Goal: Task Accomplishment & Management: Use online tool/utility

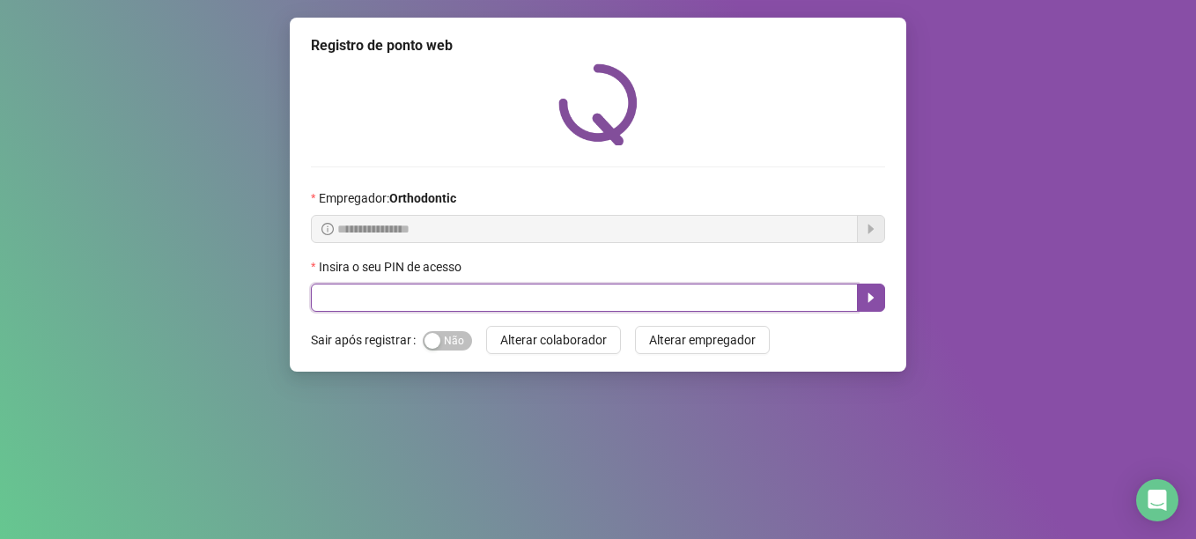
click at [427, 293] on input "text" at bounding box center [584, 298] width 547 height 28
type input "*****"
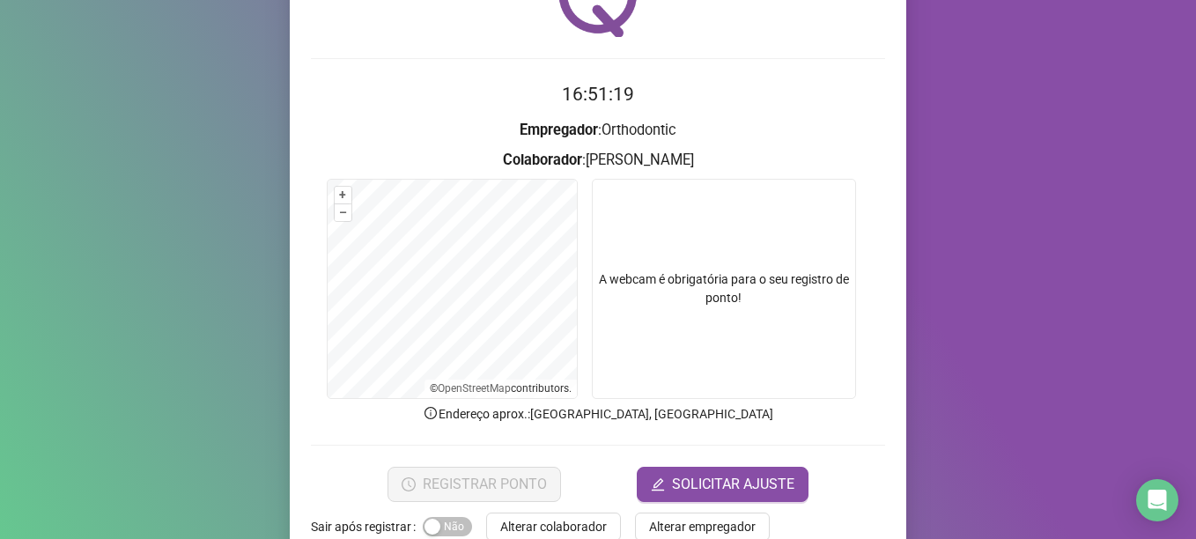
scroll to position [149, 0]
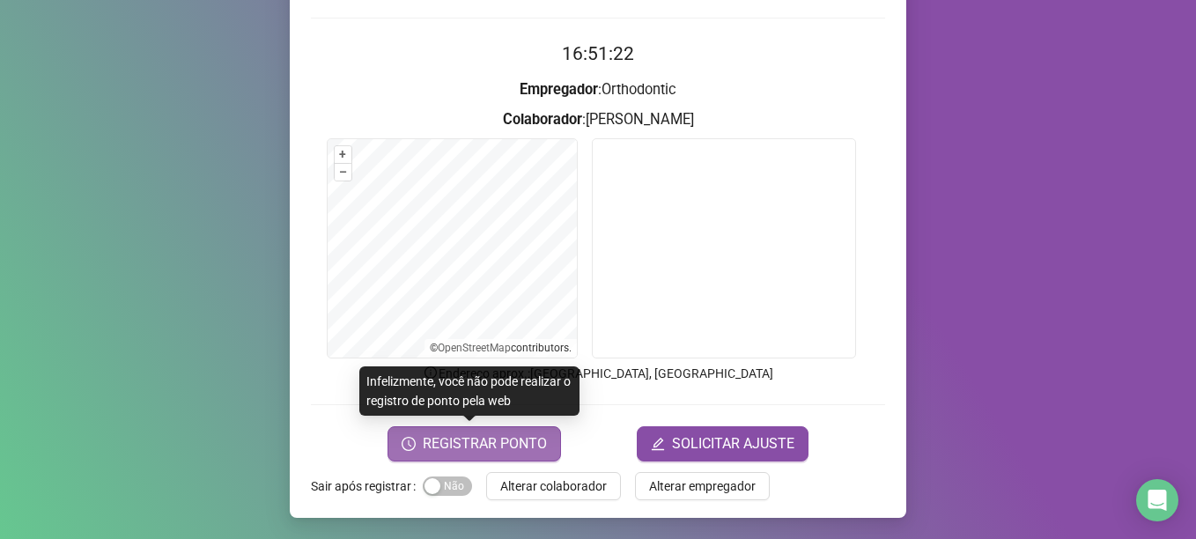
click at [493, 444] on span "REGISTRAR PONTO" at bounding box center [485, 443] width 124 height 21
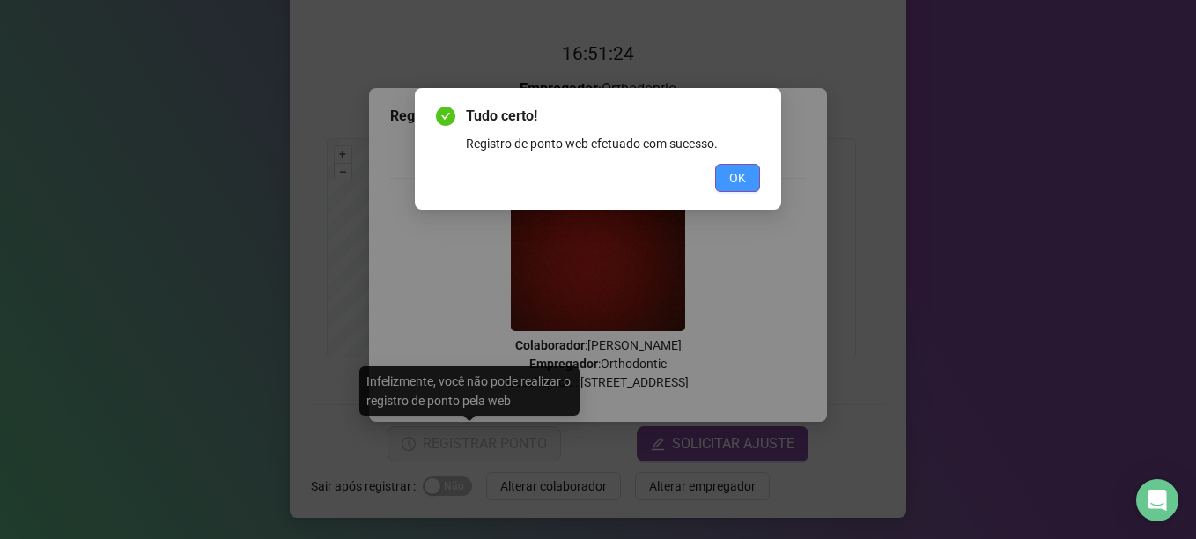
click at [735, 173] on span "OK" at bounding box center [737, 177] width 17 height 19
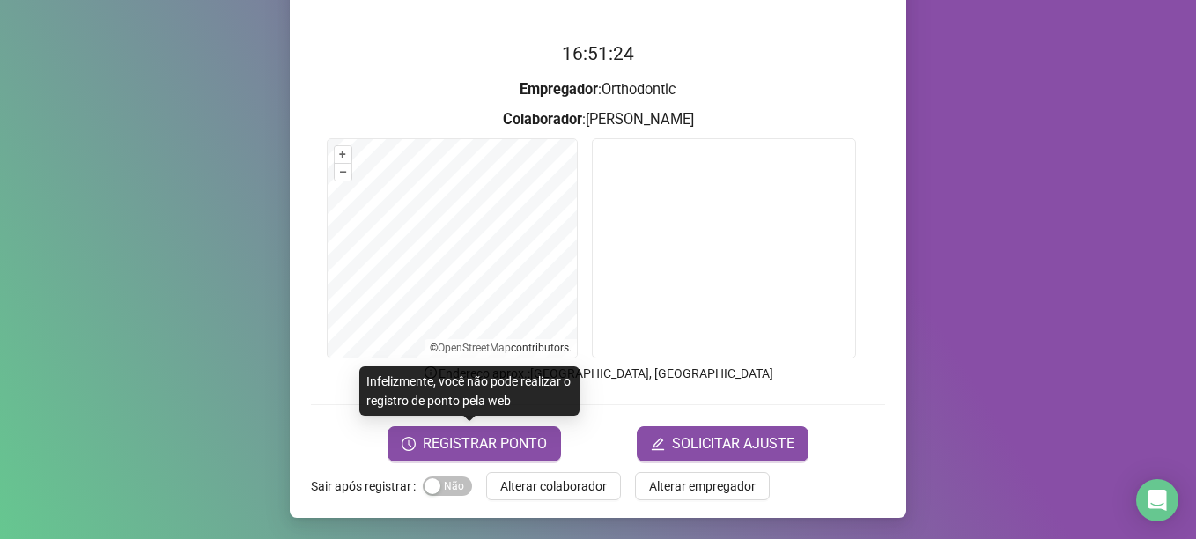
click at [560, 477] on span "Alterar colaborador" at bounding box center [553, 485] width 107 height 19
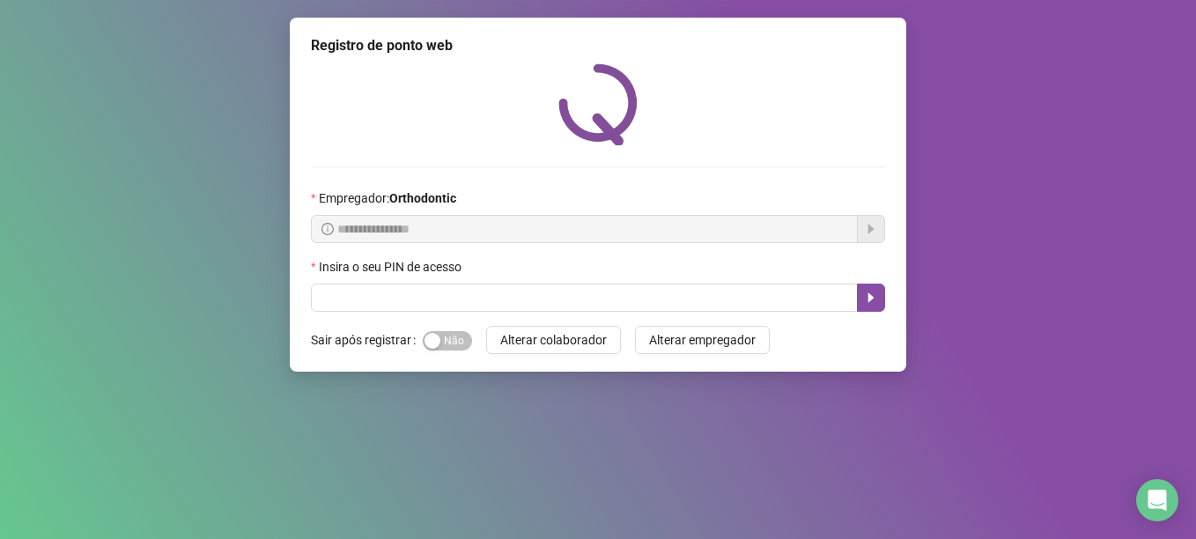
scroll to position [0, 0]
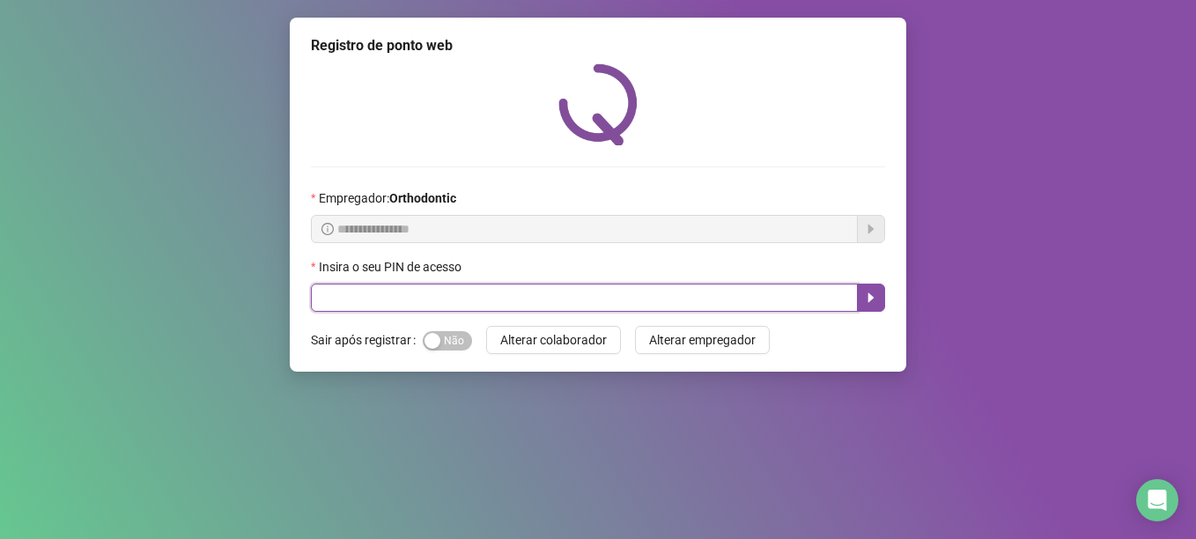
click at [478, 296] on input "text" at bounding box center [584, 298] width 547 height 28
type input "*****"
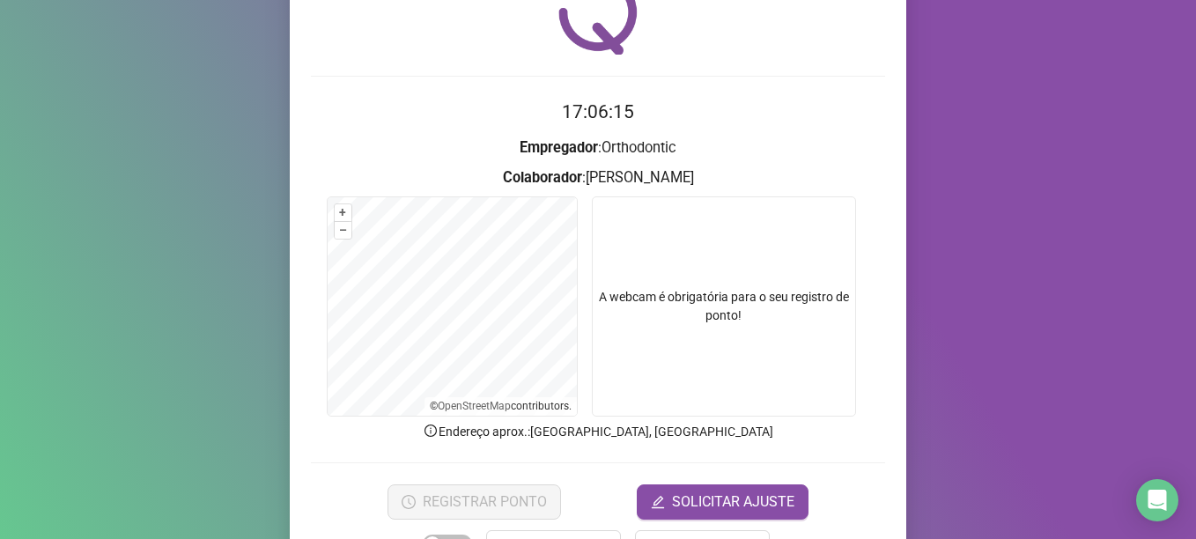
scroll to position [149, 0]
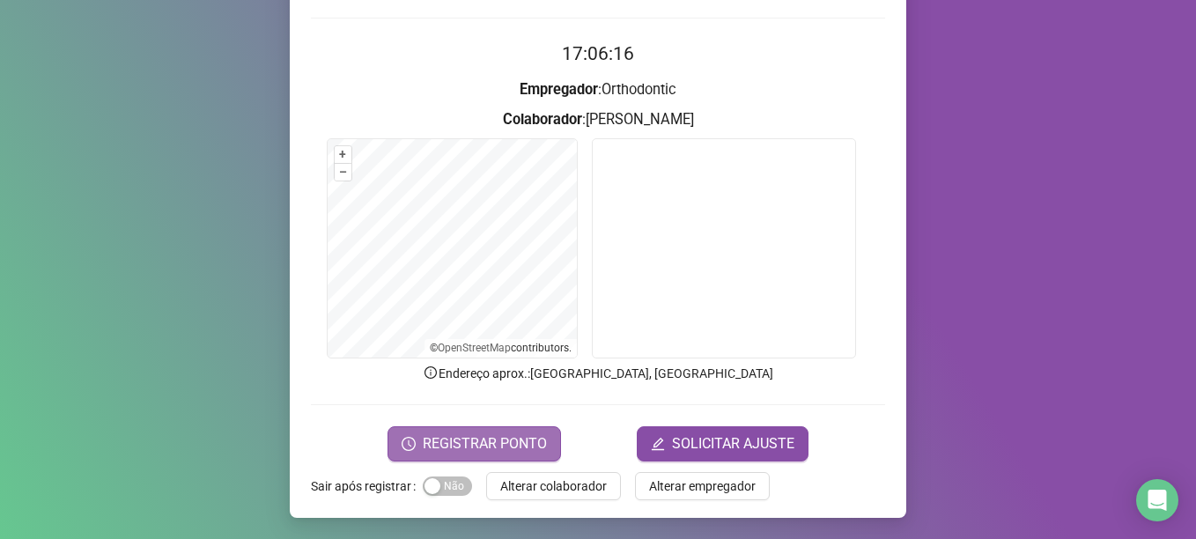
click at [501, 447] on span "REGISTRAR PONTO" at bounding box center [485, 443] width 124 height 21
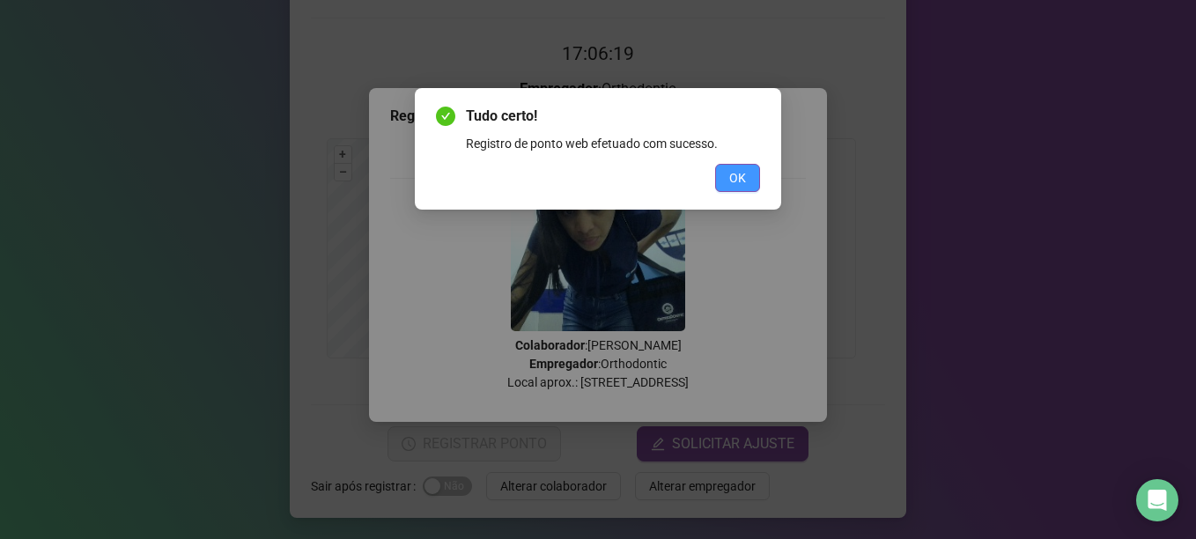
click at [731, 175] on span "OK" at bounding box center [737, 177] width 17 height 19
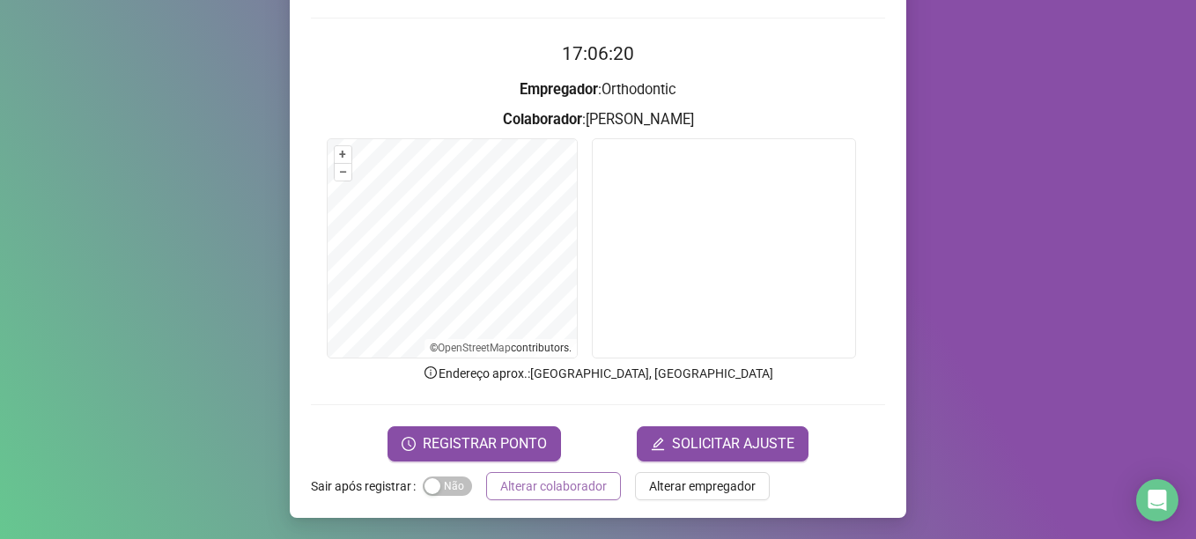
click at [580, 483] on span "Alterar colaborador" at bounding box center [553, 485] width 107 height 19
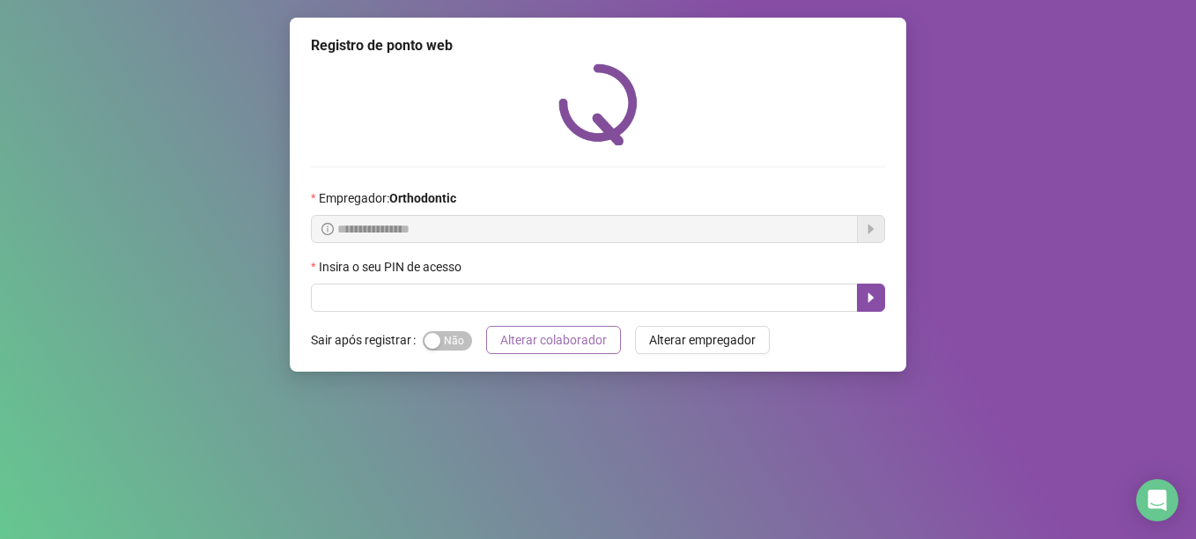
scroll to position [0, 0]
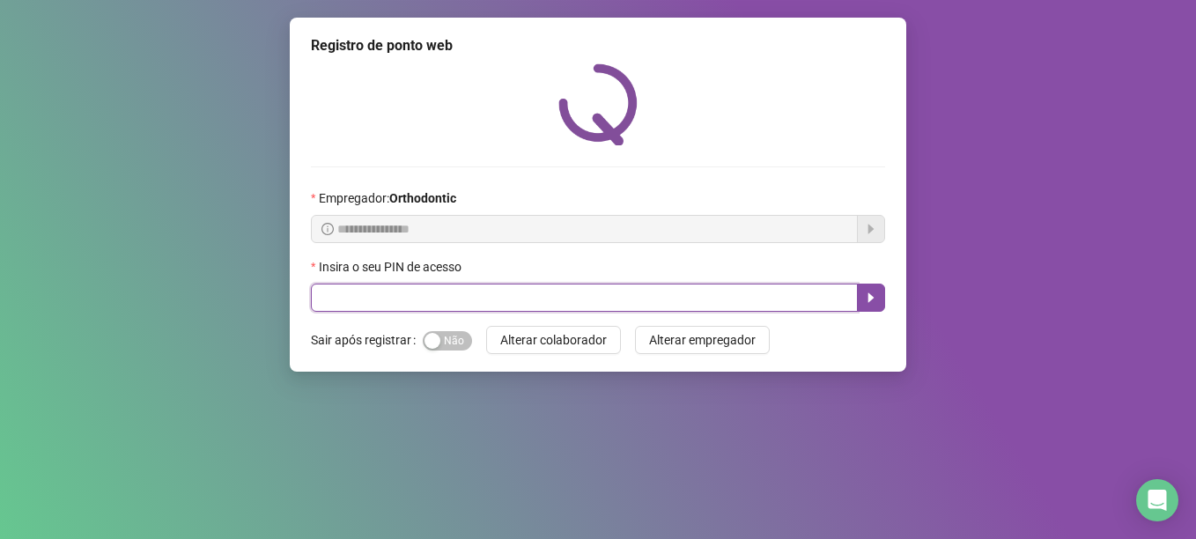
click at [455, 298] on input "text" at bounding box center [584, 298] width 547 height 28
type input "*****"
click at [869, 303] on icon "caret-right" at bounding box center [871, 298] width 14 height 14
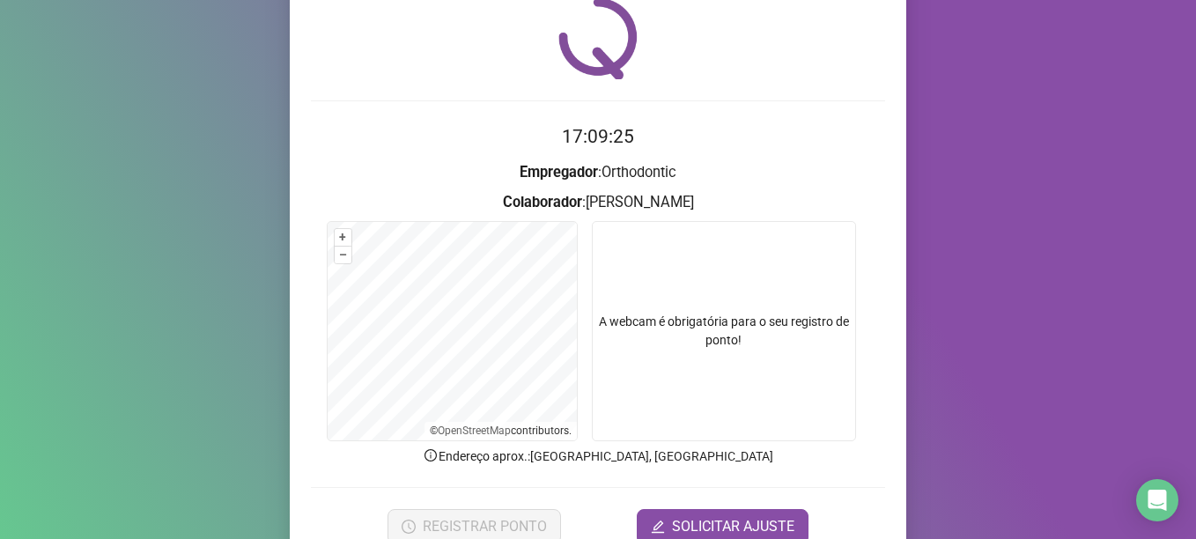
scroll to position [149, 0]
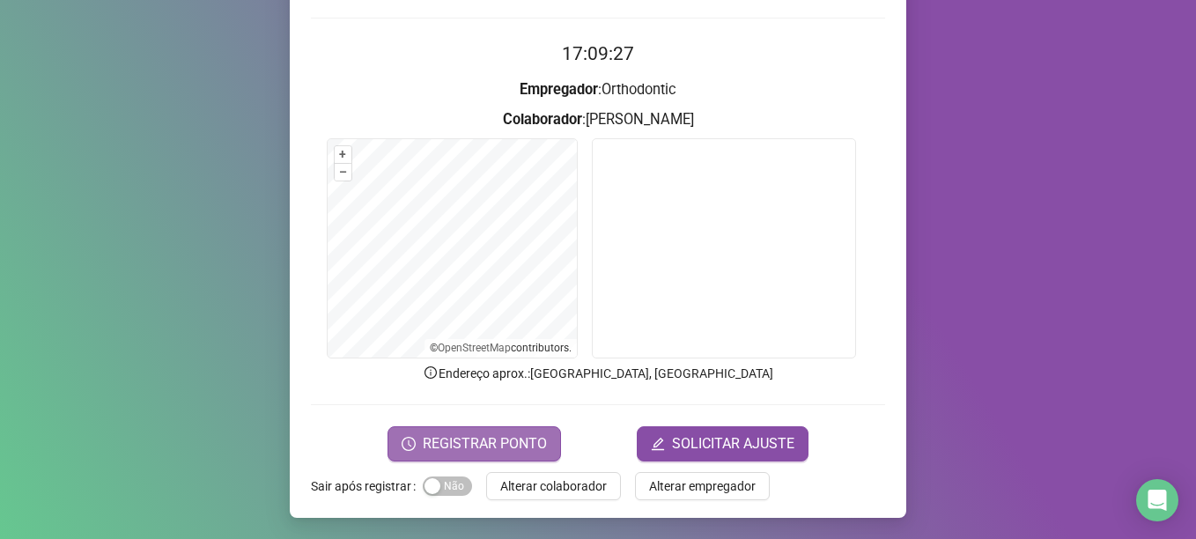
click at [527, 441] on span "REGISTRAR PONTO" at bounding box center [485, 443] width 124 height 21
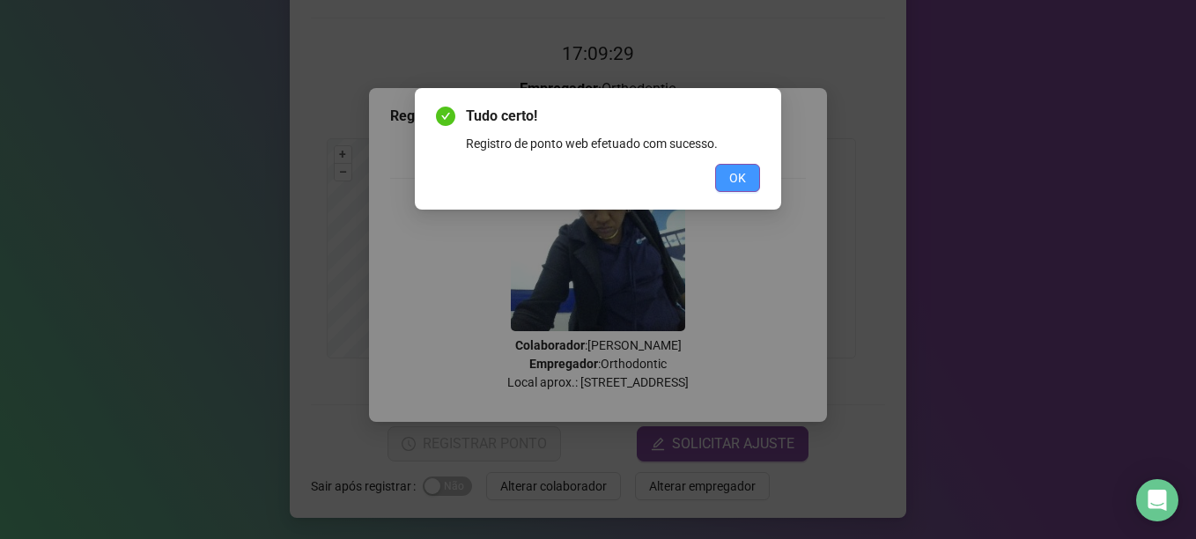
click at [735, 168] on span "OK" at bounding box center [737, 177] width 17 height 19
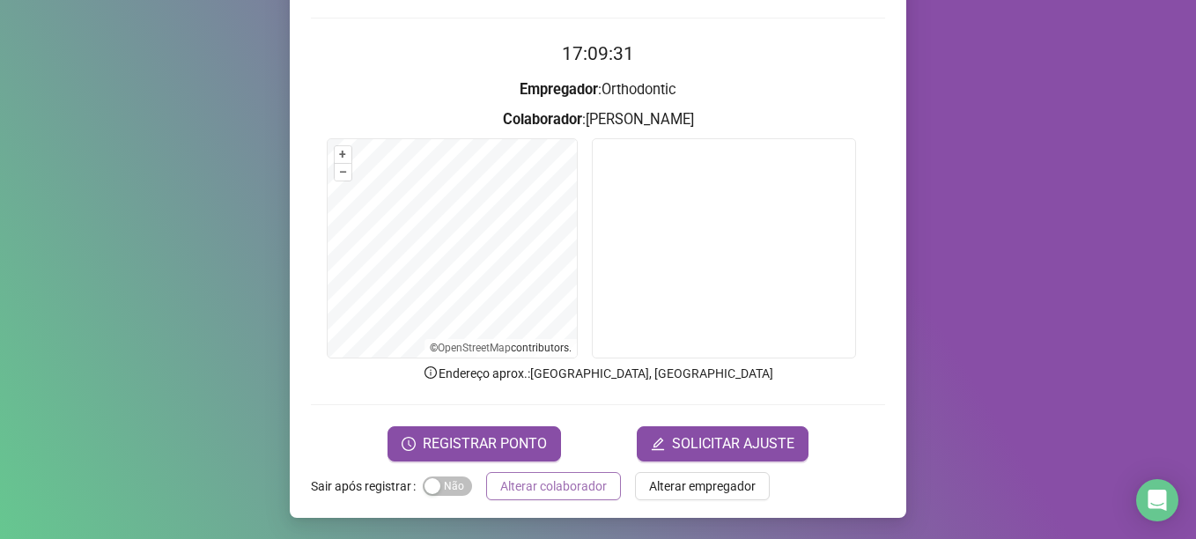
click at [551, 483] on span "Alterar colaborador" at bounding box center [553, 485] width 107 height 19
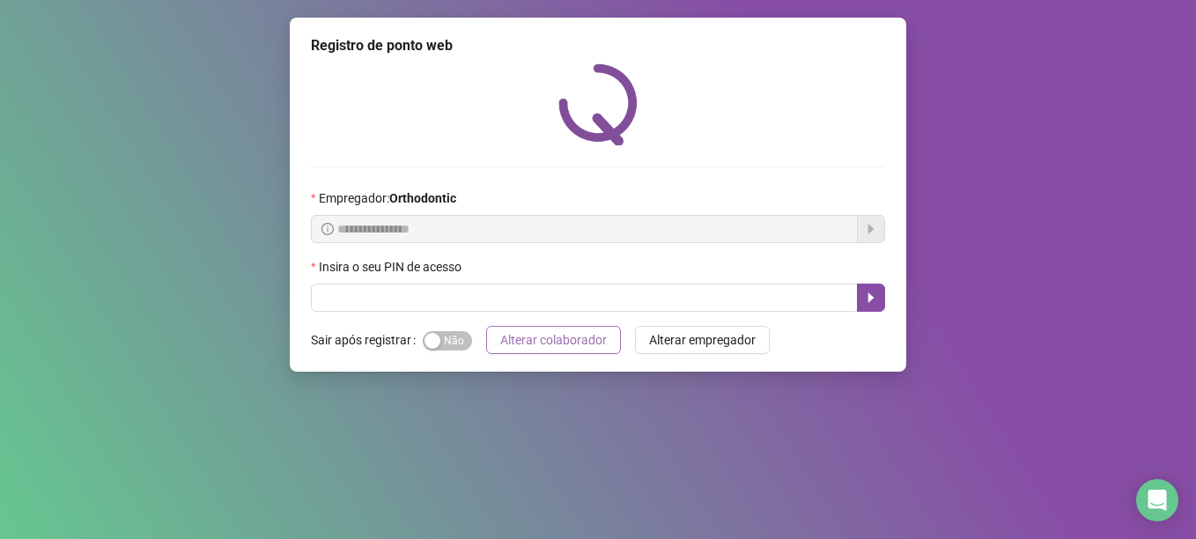
scroll to position [0, 0]
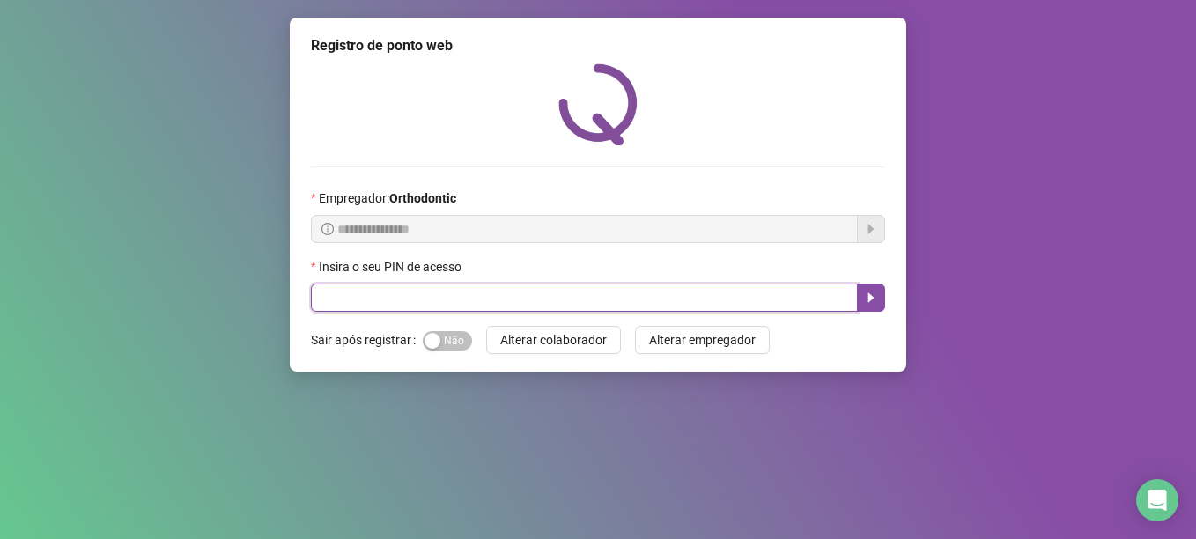
click at [358, 305] on input "text" at bounding box center [584, 298] width 547 height 28
type input "*****"
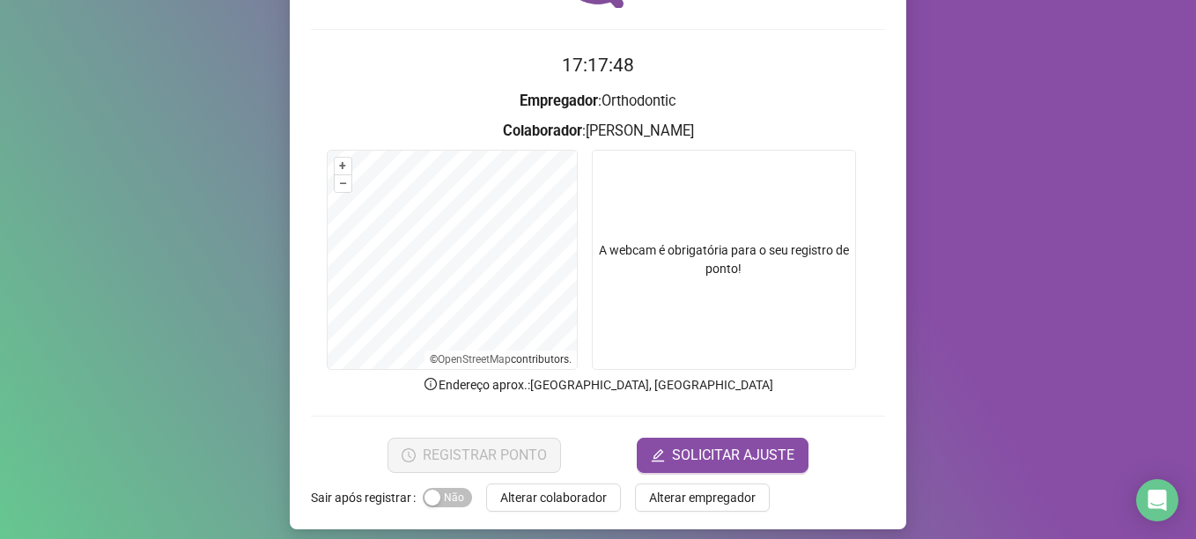
scroll to position [149, 0]
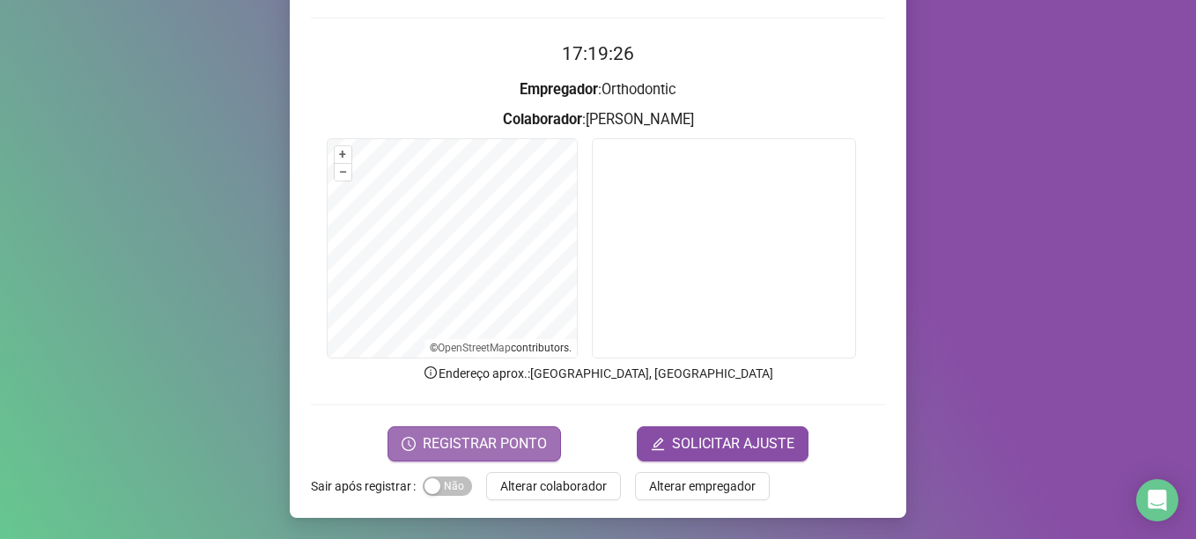
click at [489, 446] on span "REGISTRAR PONTO" at bounding box center [485, 443] width 124 height 21
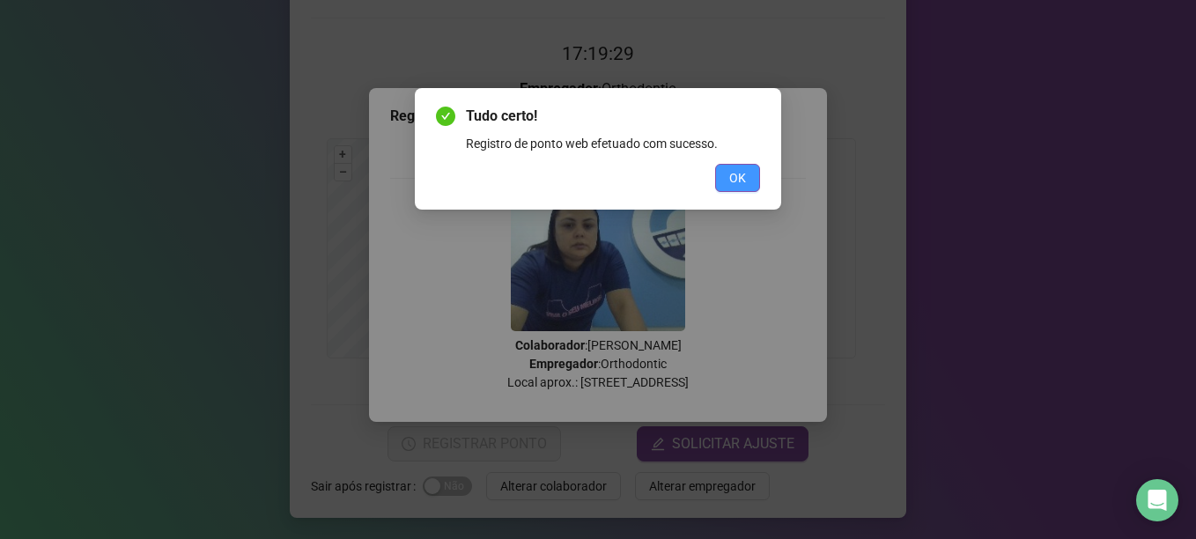
click at [729, 183] on span "OK" at bounding box center [737, 177] width 17 height 19
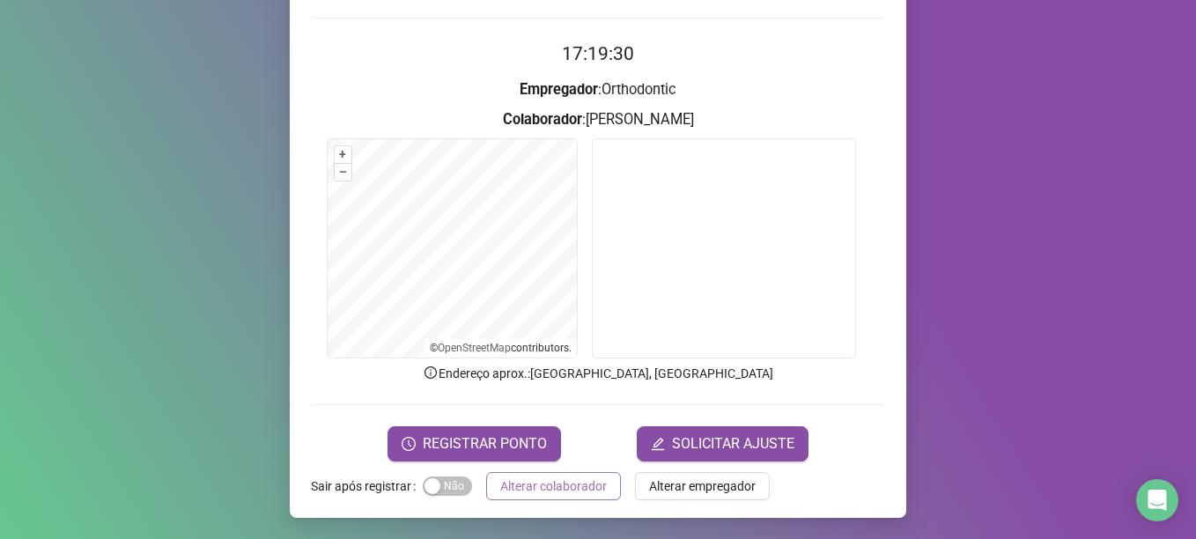
click at [540, 487] on span "Alterar colaborador" at bounding box center [553, 485] width 107 height 19
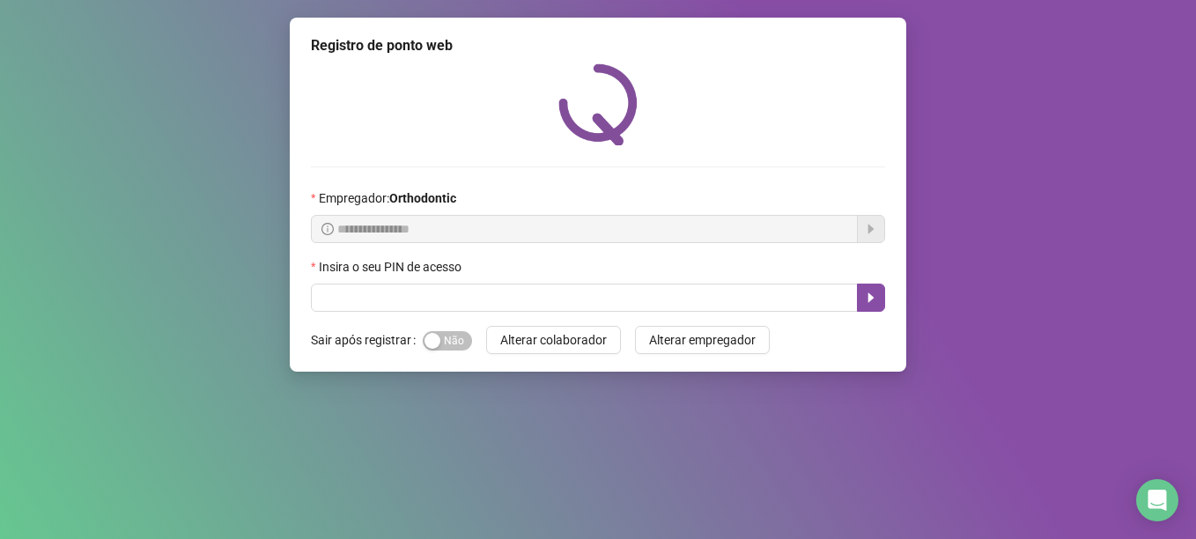
scroll to position [0, 0]
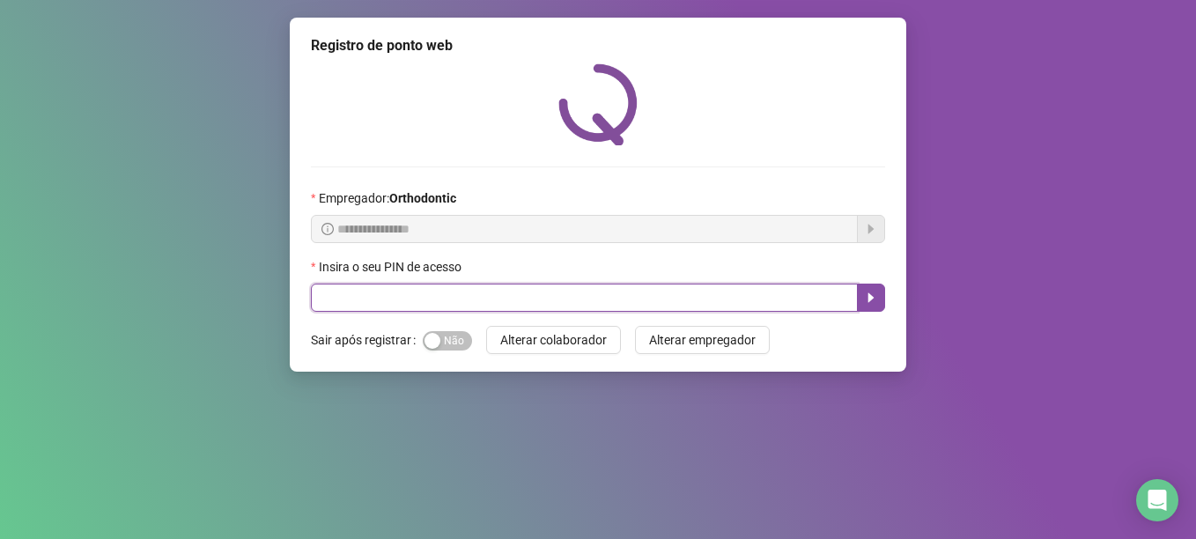
click at [423, 292] on input "text" at bounding box center [584, 298] width 547 height 28
type input "*"
type input "*****"
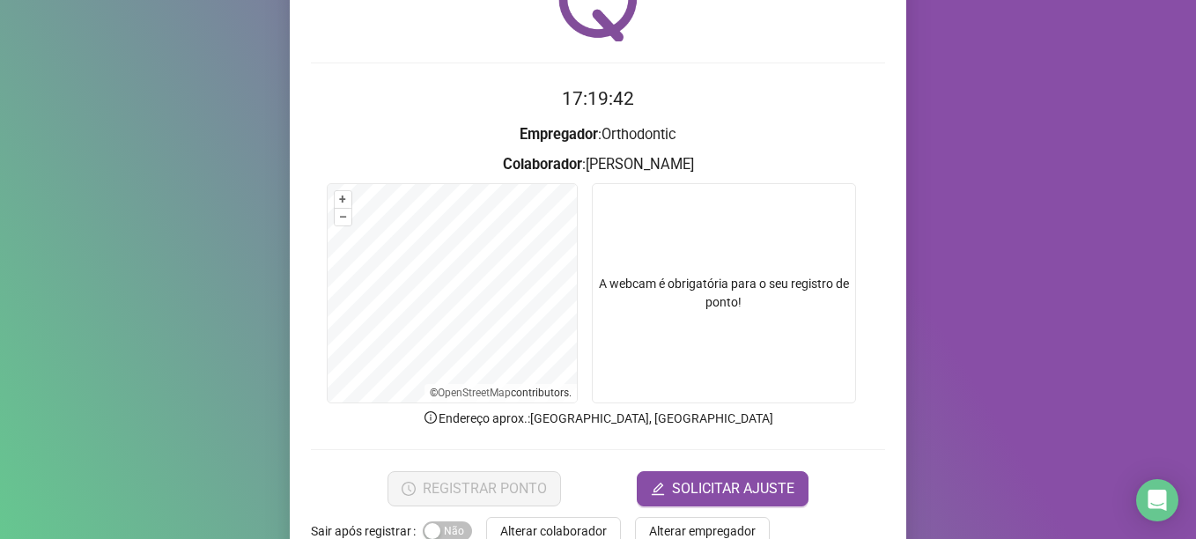
scroll to position [149, 0]
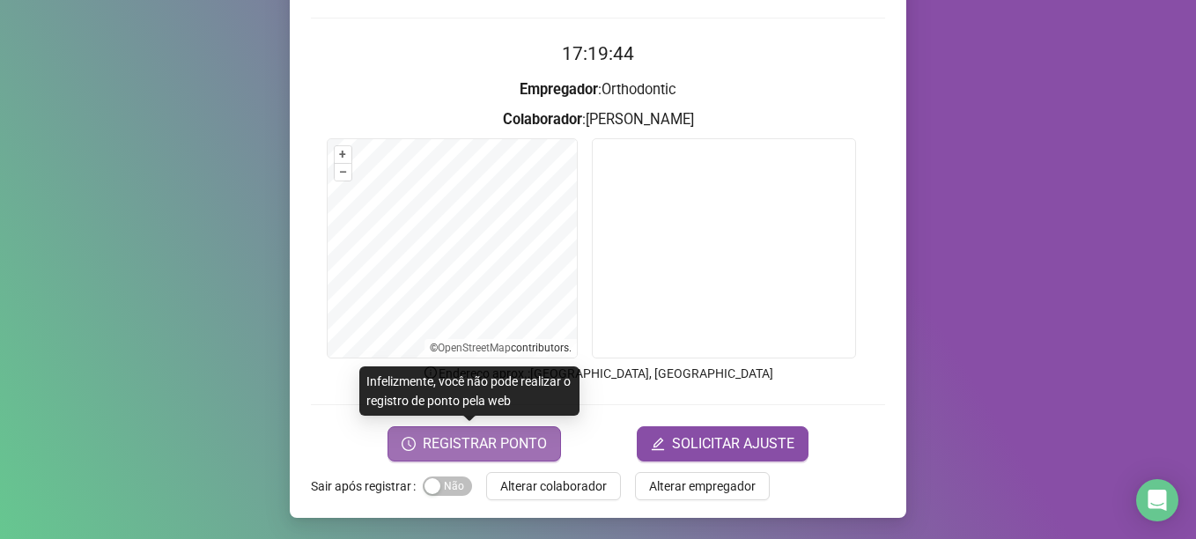
click at [474, 447] on span "REGISTRAR PONTO" at bounding box center [485, 443] width 124 height 21
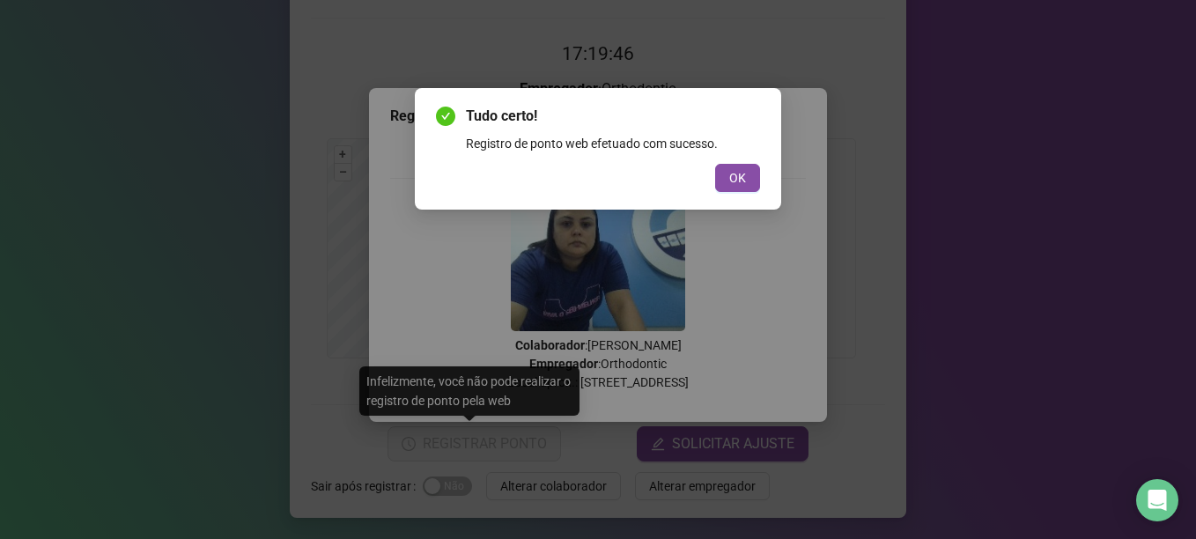
click at [743, 180] on span "OK" at bounding box center [737, 177] width 17 height 19
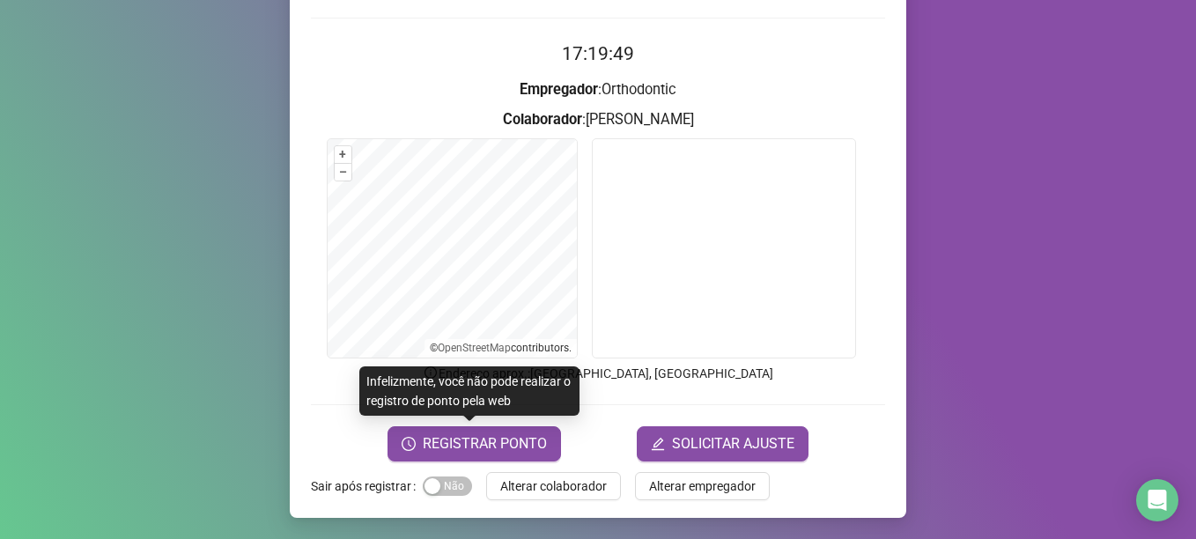
drag, startPoint x: 528, startPoint y: 487, endPoint x: 683, endPoint y: 417, distance: 170.3
click at [604, 451] on div "Registro de ponto web 17:19:49 Empregador : Orthodontic Colaborador : [PERSON_N…" at bounding box center [598, 193] width 616 height 649
